Goal: Task Accomplishment & Management: Complete application form

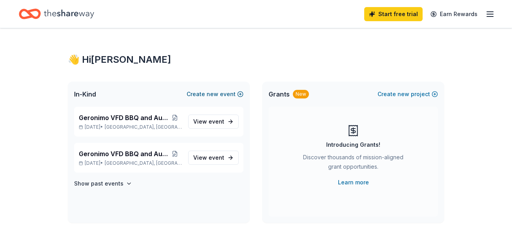
click at [218, 92] on span "new" at bounding box center [212, 93] width 12 height 9
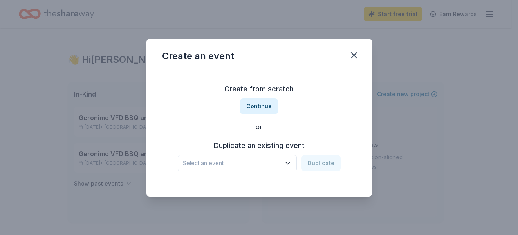
click at [271, 166] on span "Select an event" at bounding box center [232, 162] width 98 height 9
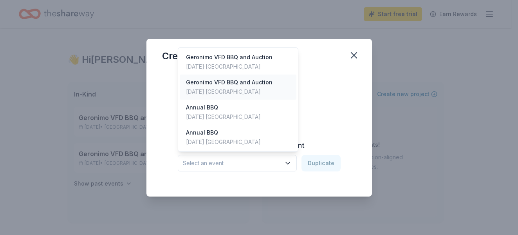
click at [241, 87] on div "Geronimo VFD BBQ and Auction" at bounding box center [229, 82] width 87 height 9
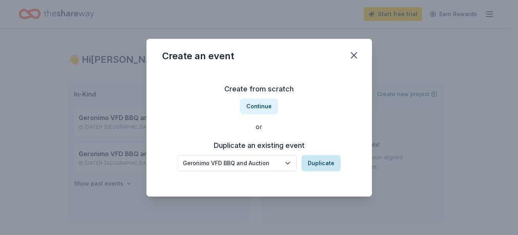
click at [331, 162] on button "Duplicate" at bounding box center [321, 163] width 39 height 16
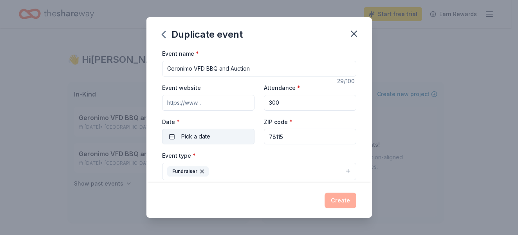
click at [217, 137] on button "Pick a date" at bounding box center [208, 136] width 92 height 16
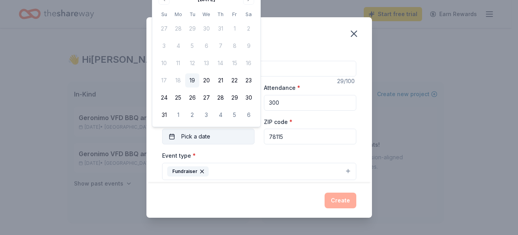
click at [217, 137] on button "Pick a date" at bounding box center [208, 136] width 92 height 16
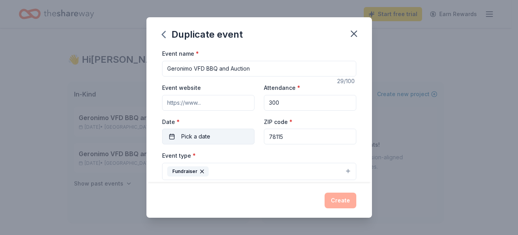
click at [223, 140] on button "Pick a date" at bounding box center [208, 136] width 92 height 16
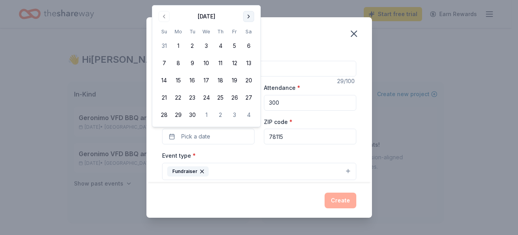
click at [246, 2] on div "Duplicate event Event name * Geronimo VFD BBQ and Auction 29 /100 Event website…" at bounding box center [259, 117] width 518 height 235
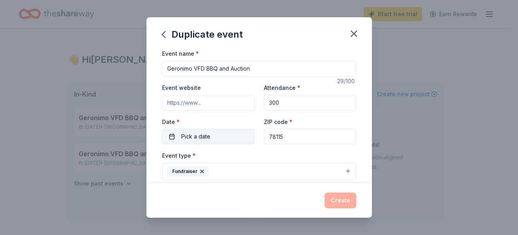
click at [211, 136] on button "Pick a date" at bounding box center [208, 136] width 92 height 16
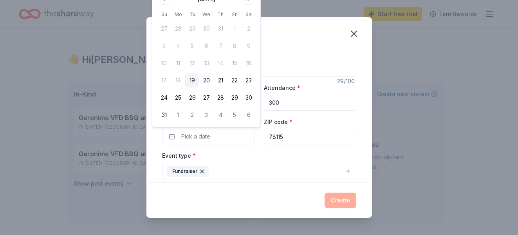
click at [417, 162] on div "Duplicate event Event name * Geronimo VFD BBQ and Auction 29 /100 Event website…" at bounding box center [259, 117] width 518 height 235
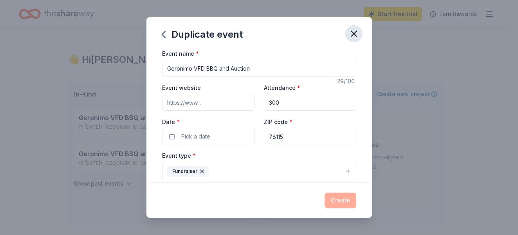
click at [351, 32] on icon "button" at bounding box center [354, 33] width 11 height 11
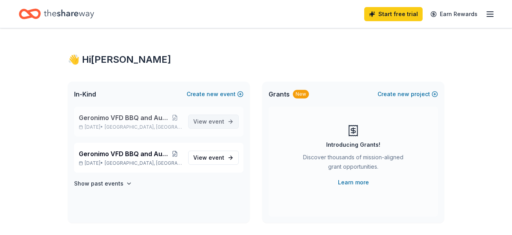
click at [208, 124] on span "View event" at bounding box center [208, 121] width 31 height 9
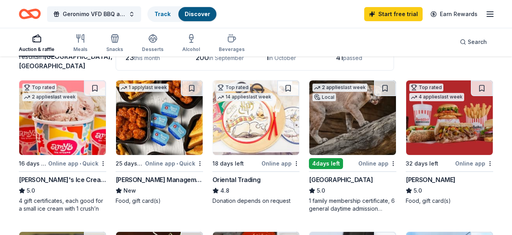
scroll to position [78, 0]
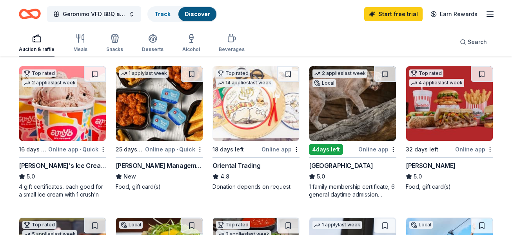
click at [335, 138] on img at bounding box center [352, 103] width 87 height 74
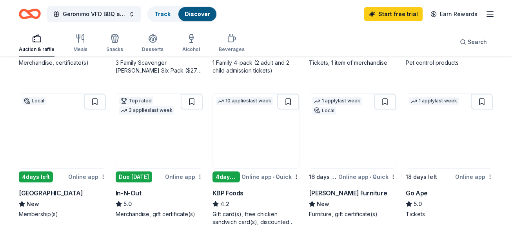
scroll to position [509, 0]
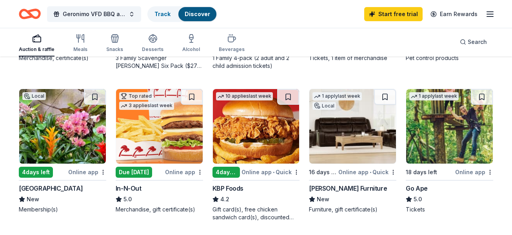
click at [71, 193] on div "San Antonio Botanical Garden" at bounding box center [51, 187] width 64 height 9
click at [76, 42] on icon "button" at bounding box center [80, 38] width 9 height 9
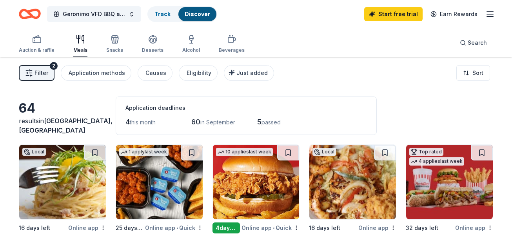
click at [210, 121] on span "in September" at bounding box center [217, 122] width 35 height 7
click at [198, 123] on span "60" at bounding box center [195, 121] width 9 height 8
click at [128, 124] on span "4" at bounding box center [127, 121] width 4 height 8
click at [54, 128] on span "Geronimo, TX" at bounding box center [66, 125] width 94 height 17
click at [46, 71] on span "Filter" at bounding box center [41, 72] width 14 height 9
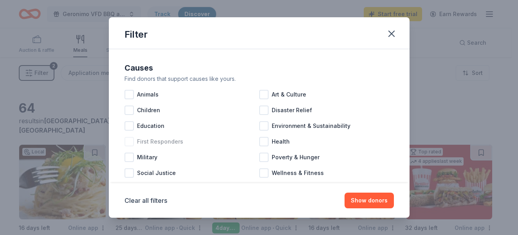
drag, startPoint x: 136, startPoint y: 139, endPoint x: 146, endPoint y: 141, distance: 10.4
click at [136, 141] on div "First Responders" at bounding box center [192, 142] width 135 height 16
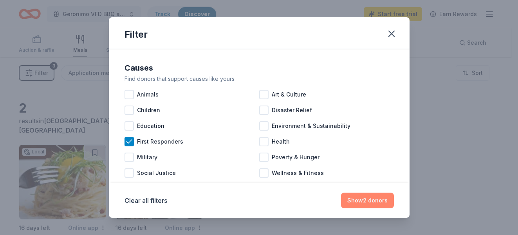
click at [384, 200] on button "Show 2 donors" at bounding box center [367, 200] width 53 height 16
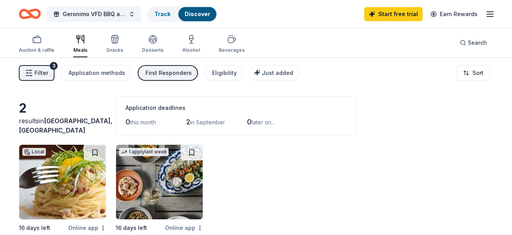
click at [46, 80] on button "Filter 3" at bounding box center [37, 73] width 36 height 16
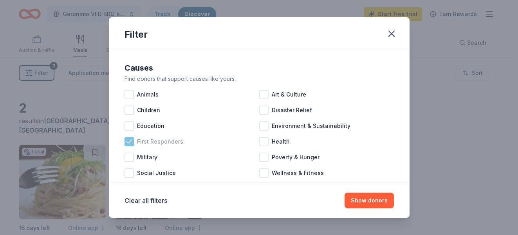
click at [129, 143] on icon at bounding box center [129, 141] width 8 height 8
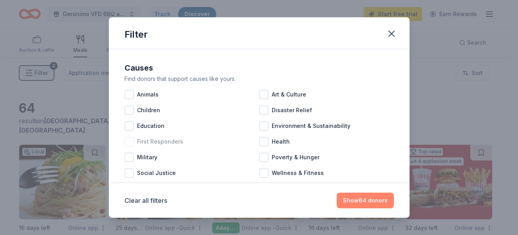
click at [358, 204] on button "Show 64 donors" at bounding box center [365, 200] width 57 height 16
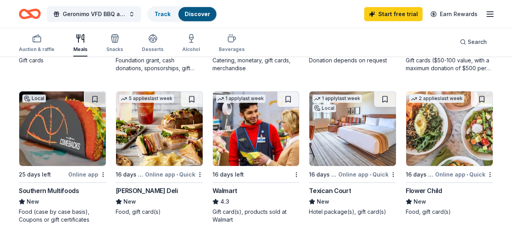
scroll to position [352, 0]
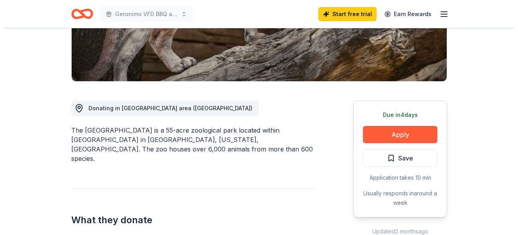
scroll to position [157, 0]
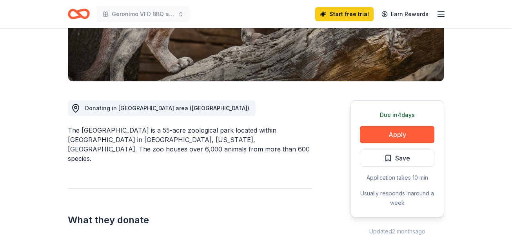
click at [383, 138] on button "Apply" at bounding box center [397, 134] width 74 height 17
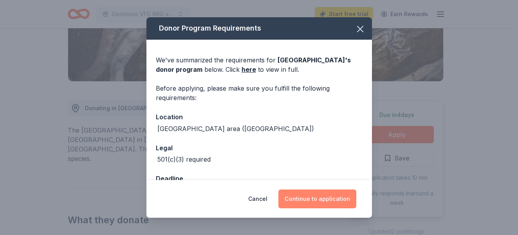
click at [336, 195] on button "Continue to application" at bounding box center [317, 198] width 78 height 19
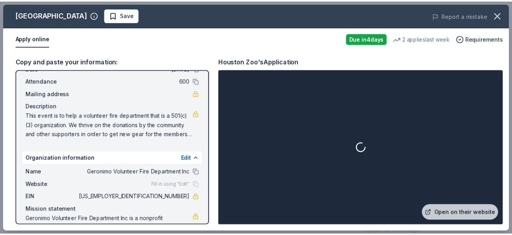
scroll to position [0, 0]
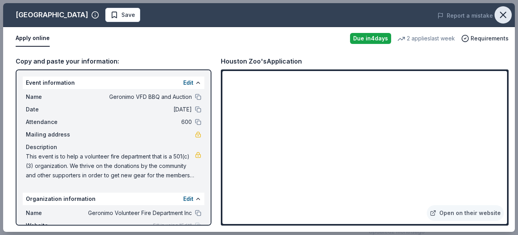
click at [503, 14] on icon "button" at bounding box center [503, 14] width 11 height 11
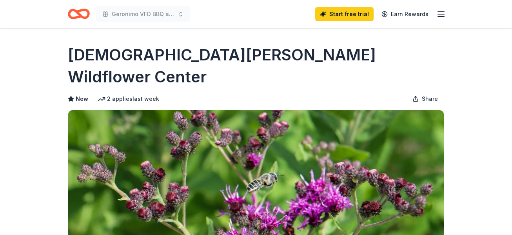
scroll to position [157, 0]
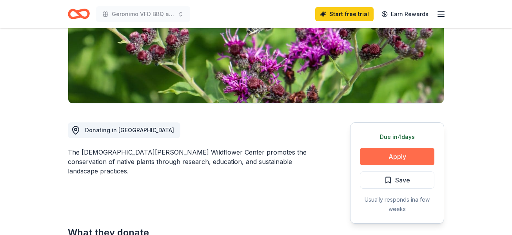
click at [402, 148] on button "Apply" at bounding box center [397, 156] width 74 height 17
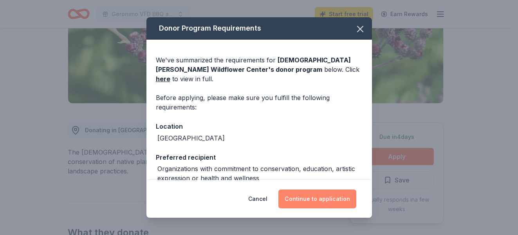
click at [329, 201] on button "Continue to application" at bounding box center [317, 198] width 78 height 19
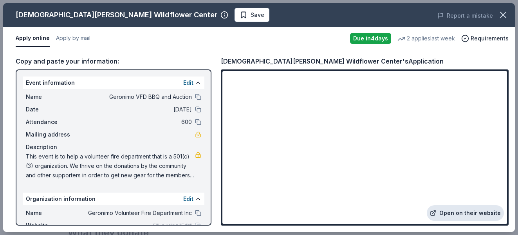
click at [461, 215] on link "Open on their website" at bounding box center [465, 213] width 77 height 16
click at [506, 18] on icon "button" at bounding box center [503, 14] width 11 height 11
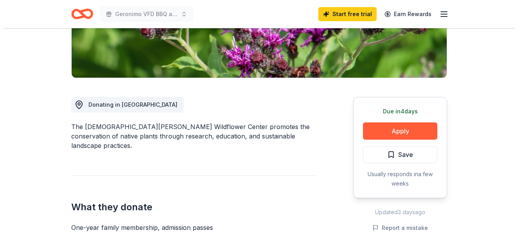
scroll to position [196, 0]
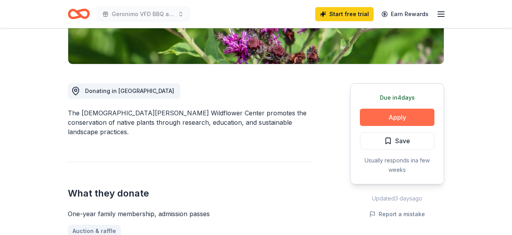
click at [369, 108] on button "Apply" at bounding box center [397, 116] width 74 height 17
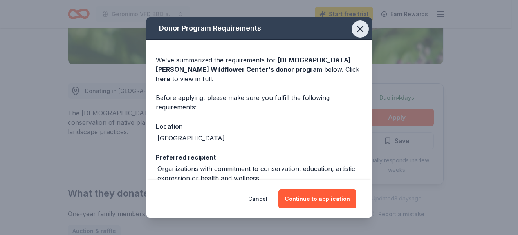
click at [355, 31] on icon "button" at bounding box center [360, 28] width 11 height 11
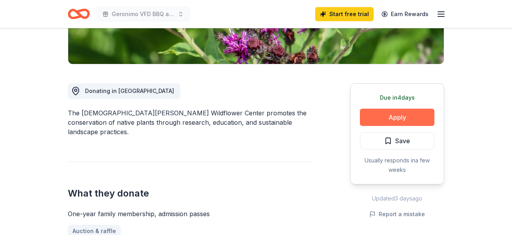
click at [366, 108] on button "Apply" at bounding box center [397, 116] width 74 height 17
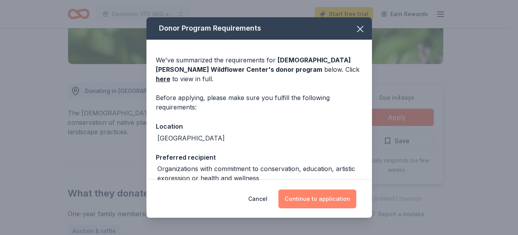
click at [317, 195] on button "Continue to application" at bounding box center [317, 198] width 78 height 19
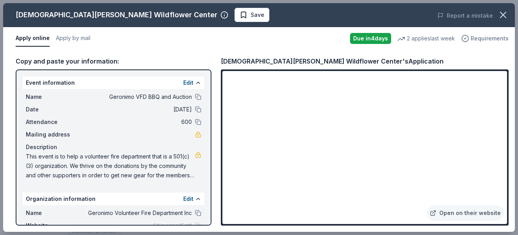
click at [487, 39] on span "Requirements" at bounding box center [490, 38] width 38 height 9
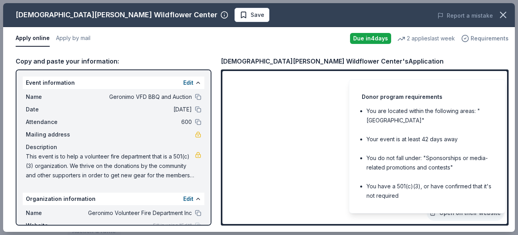
click at [479, 40] on span "Requirements" at bounding box center [490, 38] width 38 height 9
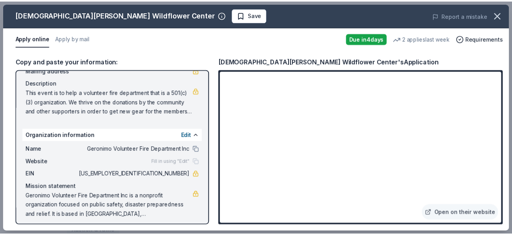
scroll to position [68, 0]
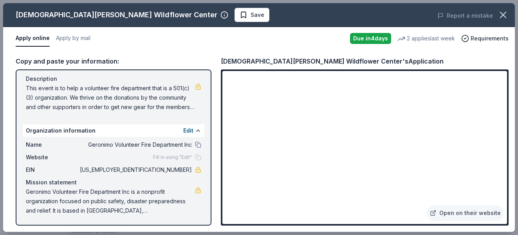
click at [383, 40] on div "Due in 4 days" at bounding box center [370, 38] width 41 height 11
click at [436, 39] on div "2 applies last week" at bounding box center [427, 38] width 58 height 9
click at [500, 13] on icon "button" at bounding box center [503, 14] width 11 height 11
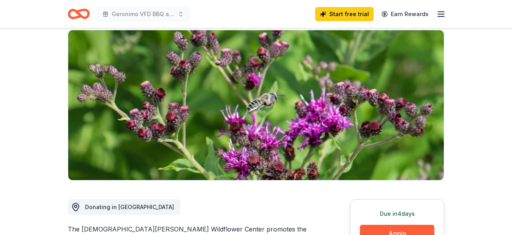
scroll to position [78, 0]
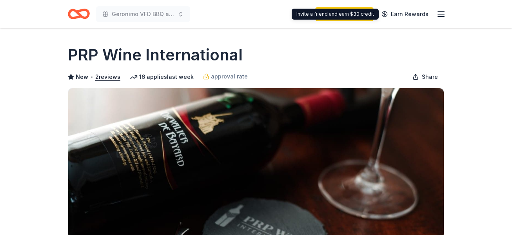
click at [442, 12] on line "button" at bounding box center [440, 12] width 6 height 0
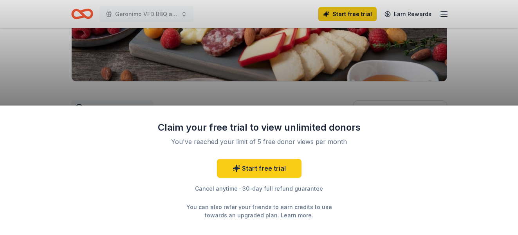
scroll to position [157, 0]
click at [443, 48] on div "Claim your free trial to view unlimited donors You've reached your limit of 5 f…" at bounding box center [259, 117] width 518 height 235
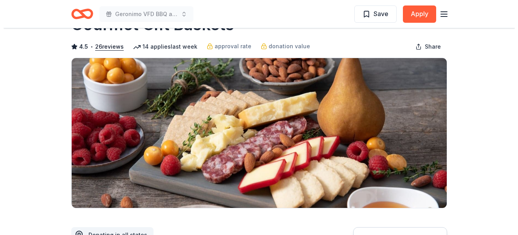
scroll to position [78, 0]
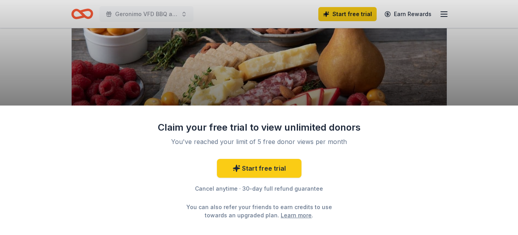
click at [495, 64] on div "Claim your free trial to view unlimited donors You've reached your limit of 5 f…" at bounding box center [259, 117] width 518 height 235
drag, startPoint x: 495, startPoint y: 64, endPoint x: 373, endPoint y: 86, distance: 124.2
click at [495, 65] on div "Claim your free trial to view unlimited donors You've reached your limit of 5 f…" at bounding box center [259, 117] width 518 height 235
click at [490, 70] on div "Claim your free trial to view unlimited donors You've reached your limit of 5 f…" at bounding box center [259, 117] width 518 height 235
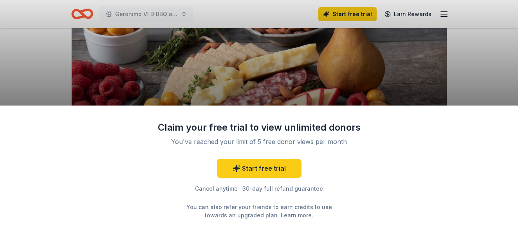
click at [379, 89] on div "Claim your free trial to view unlimited donors You've reached your limit of 5 f…" at bounding box center [259, 117] width 518 height 235
click at [374, 87] on div "Claim your free trial to view unlimited donors You've reached your limit of 5 f…" at bounding box center [259, 117] width 518 height 235
click at [373, 86] on div "Claim your free trial to view unlimited donors You've reached your limit of 5 f…" at bounding box center [259, 117] width 518 height 235
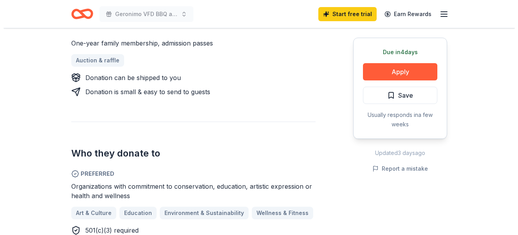
scroll to position [352, 0]
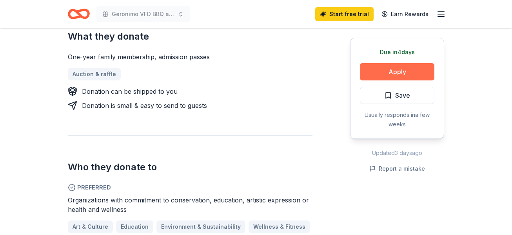
click at [388, 75] on button "Apply" at bounding box center [397, 71] width 74 height 17
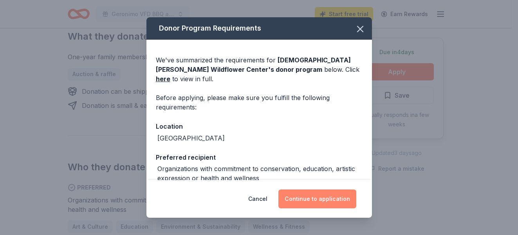
click at [303, 205] on button "Continue to application" at bounding box center [317, 198] width 78 height 19
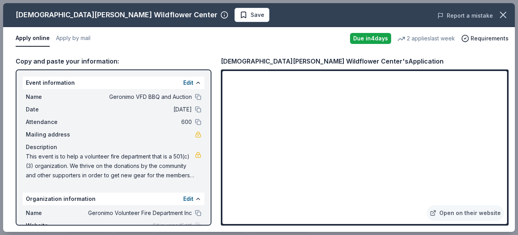
click at [463, 16] on button "Report a mistake" at bounding box center [465, 15] width 56 height 9
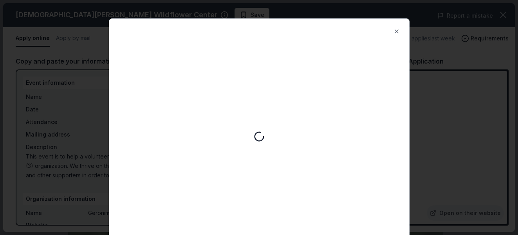
scroll to position [0, 0]
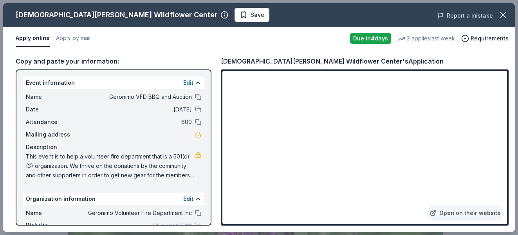
click at [472, 14] on button "Report a mistake" at bounding box center [465, 15] width 56 height 9
